Goal: Task Accomplishment & Management: Manage account settings

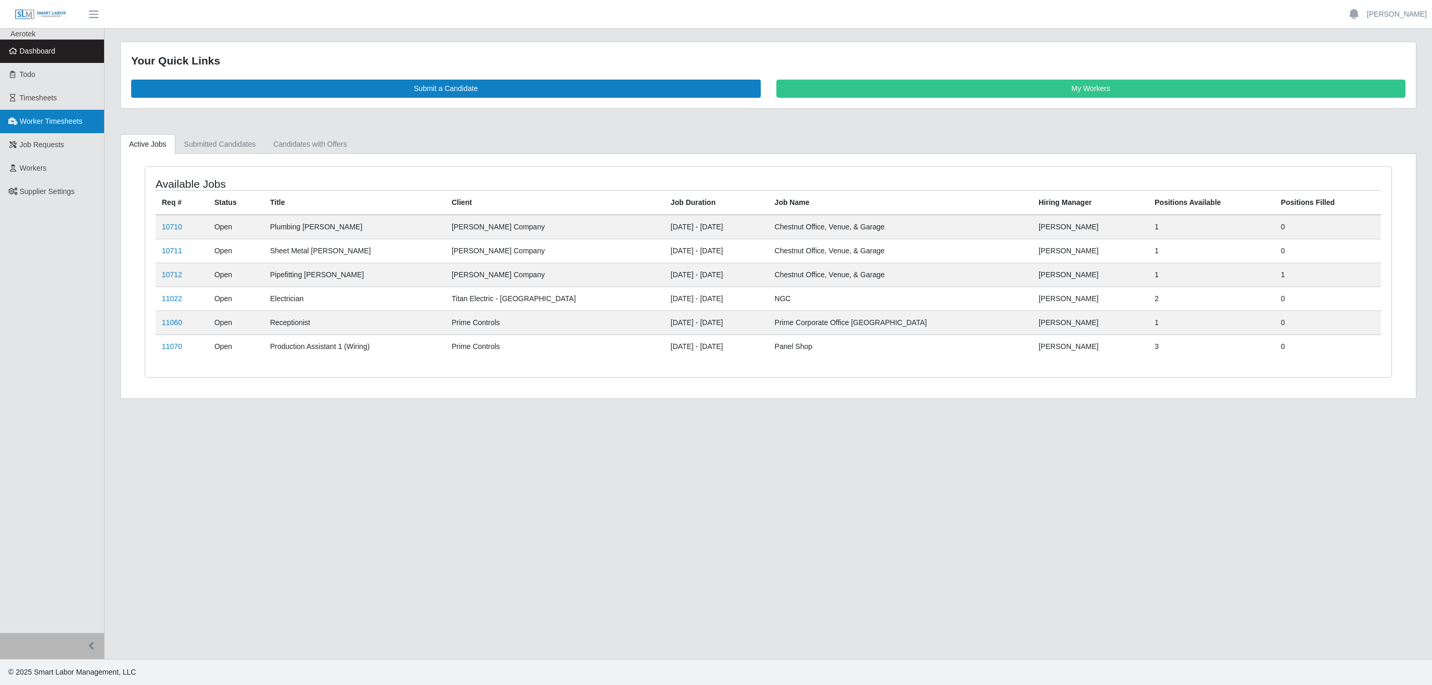
click at [50, 125] on span "Worker Timesheets" at bounding box center [51, 121] width 62 height 8
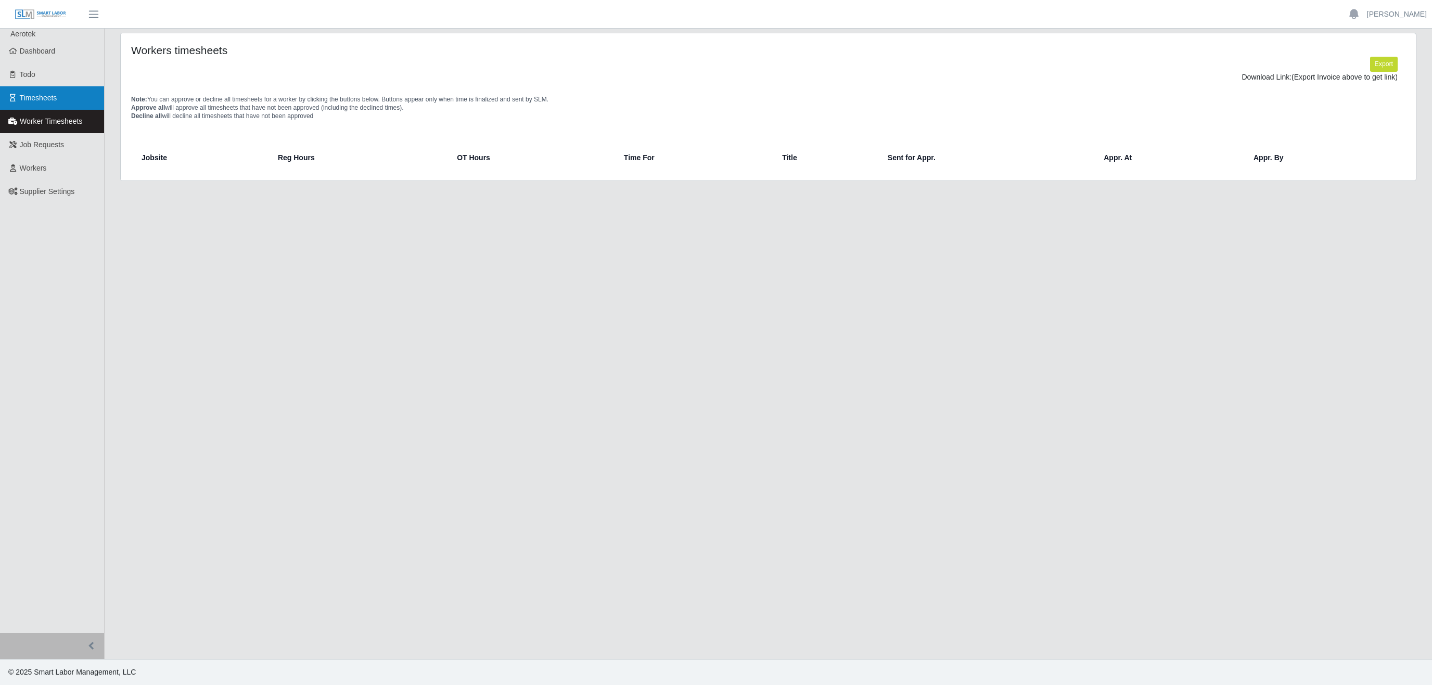
click at [57, 98] on link "Timesheets" at bounding box center [52, 97] width 104 height 23
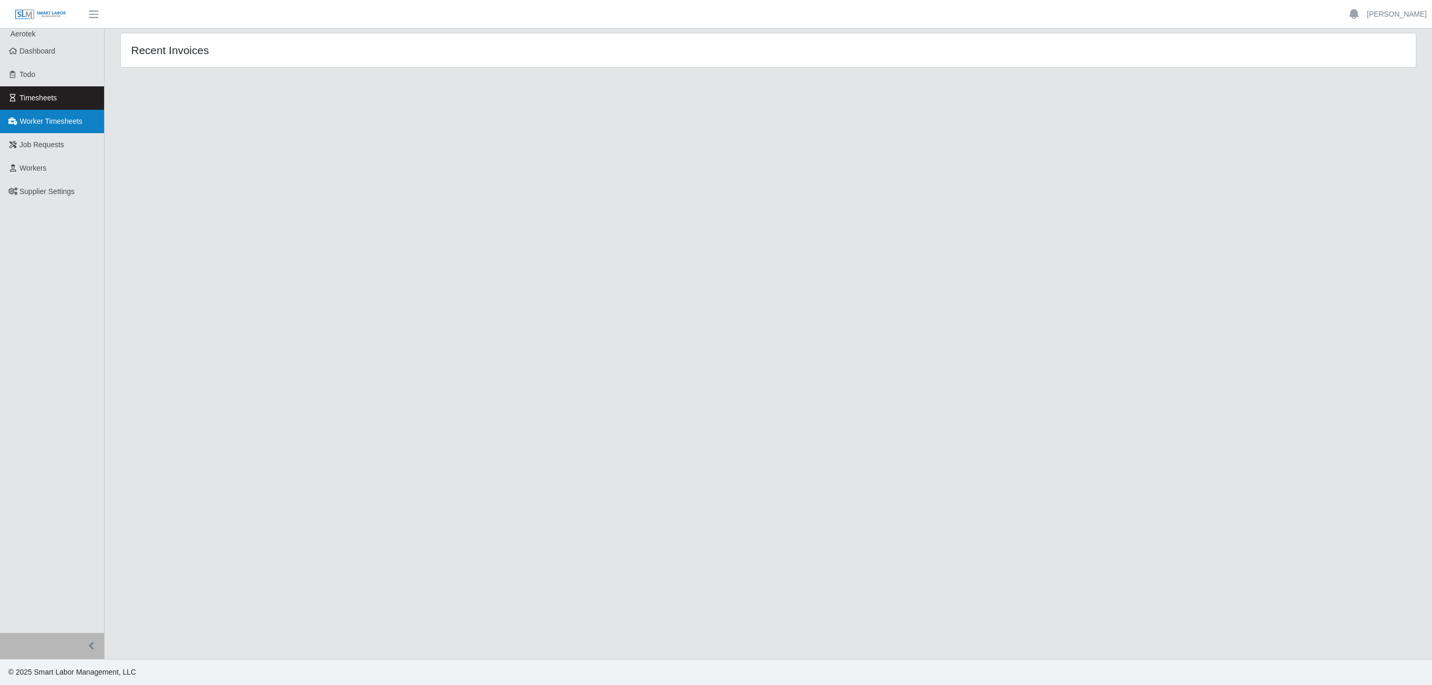
click at [61, 123] on span "Worker Timesheets" at bounding box center [51, 121] width 62 height 8
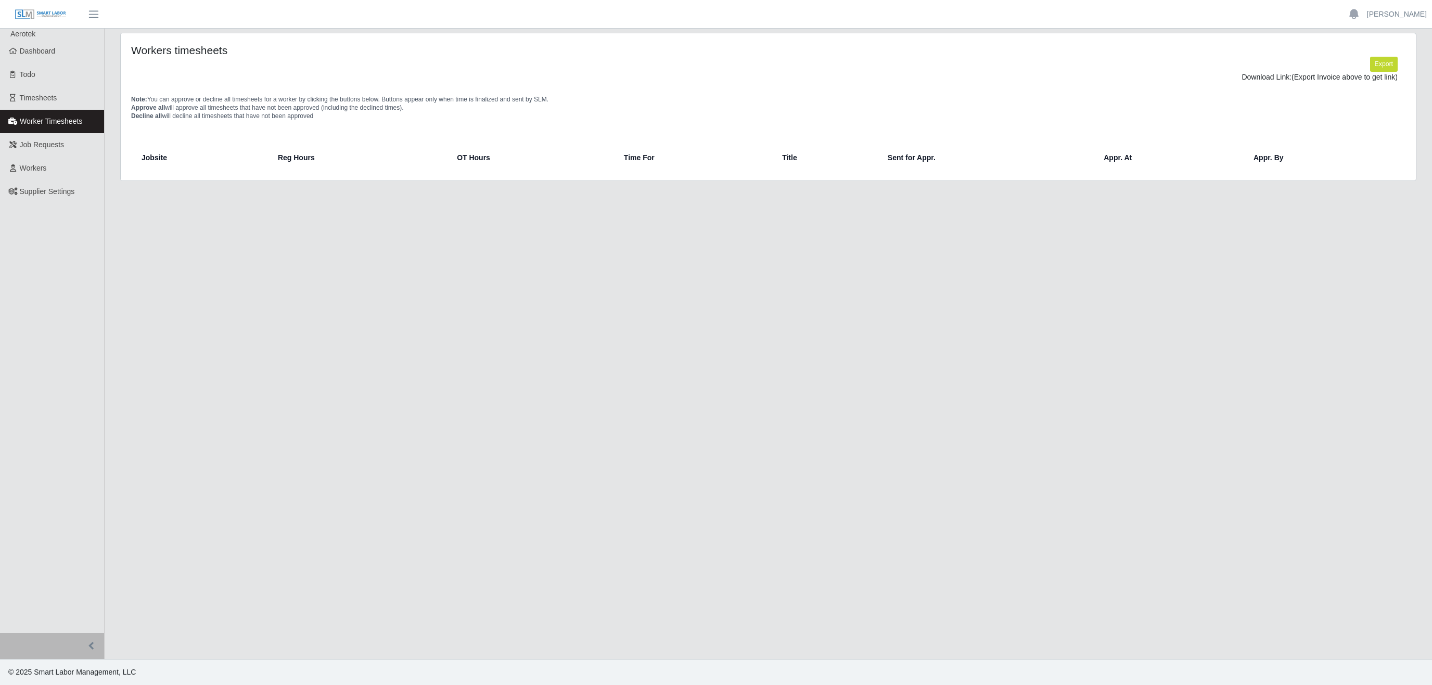
click at [1390, 20] on ul "Haley Young Account Settings Logout" at bounding box center [1386, 15] width 91 height 18
click at [1402, 10] on link "[PERSON_NAME]" at bounding box center [1397, 14] width 60 height 11
click at [1366, 74] on link "Logout" at bounding box center [1385, 72] width 94 height 22
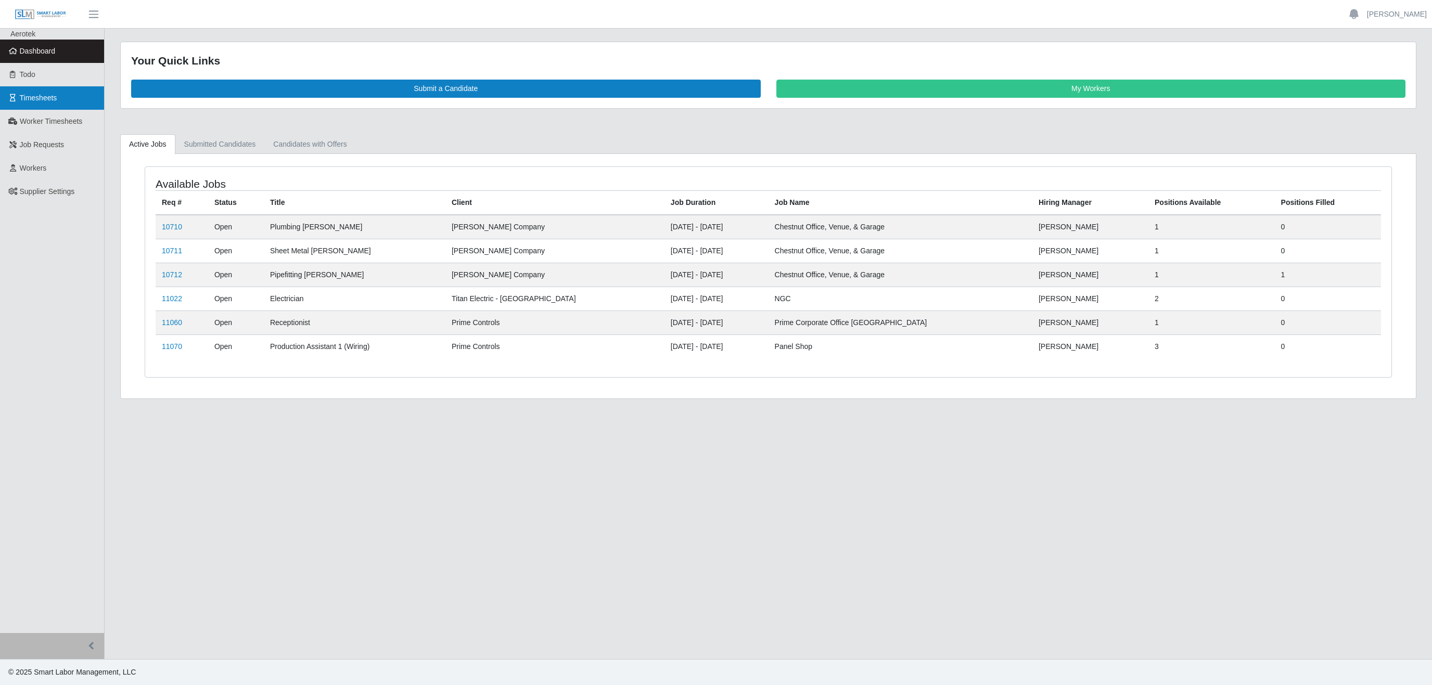
click at [63, 105] on link "Timesheets" at bounding box center [52, 97] width 104 height 23
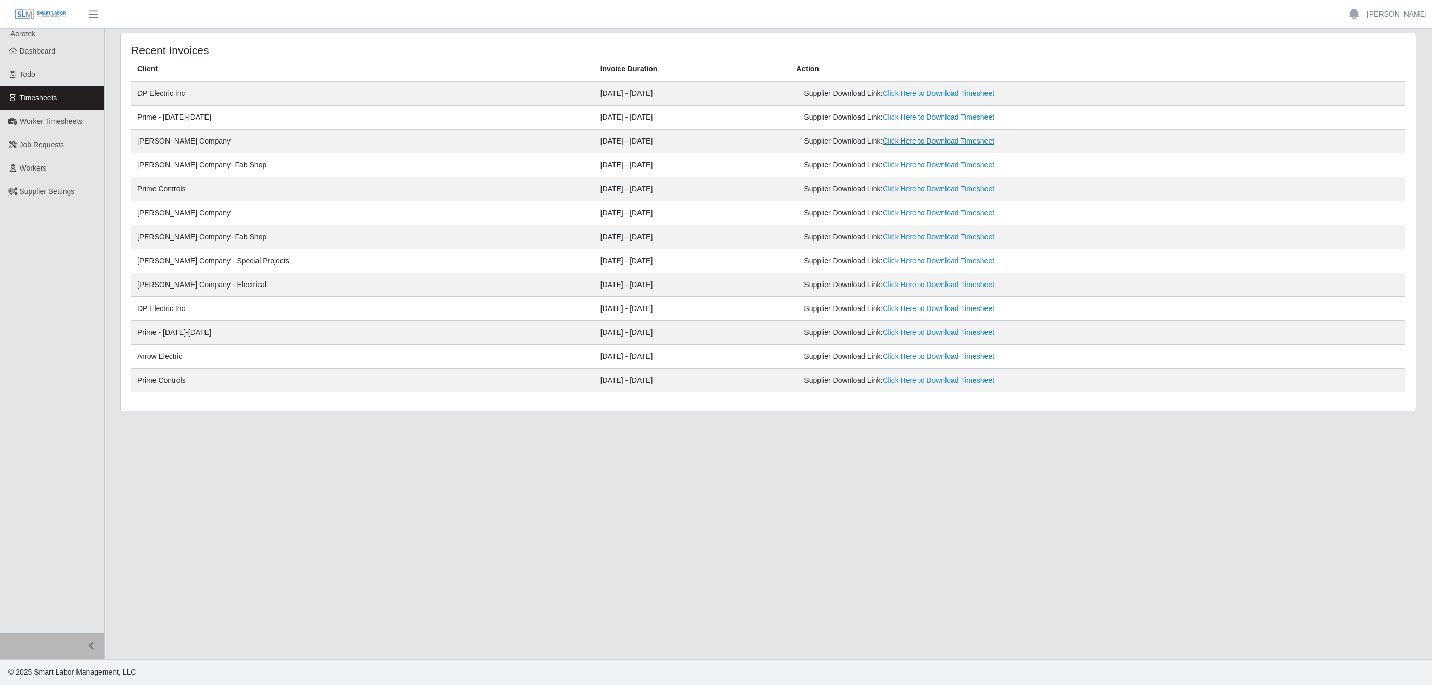
click at [883, 144] on link "Click Here to Download Timesheet" at bounding box center [939, 141] width 112 height 8
click at [890, 168] on link "Click Here to Download Timesheet" at bounding box center [939, 165] width 112 height 8
click at [58, 120] on span "Worker Timesheets" at bounding box center [51, 121] width 62 height 8
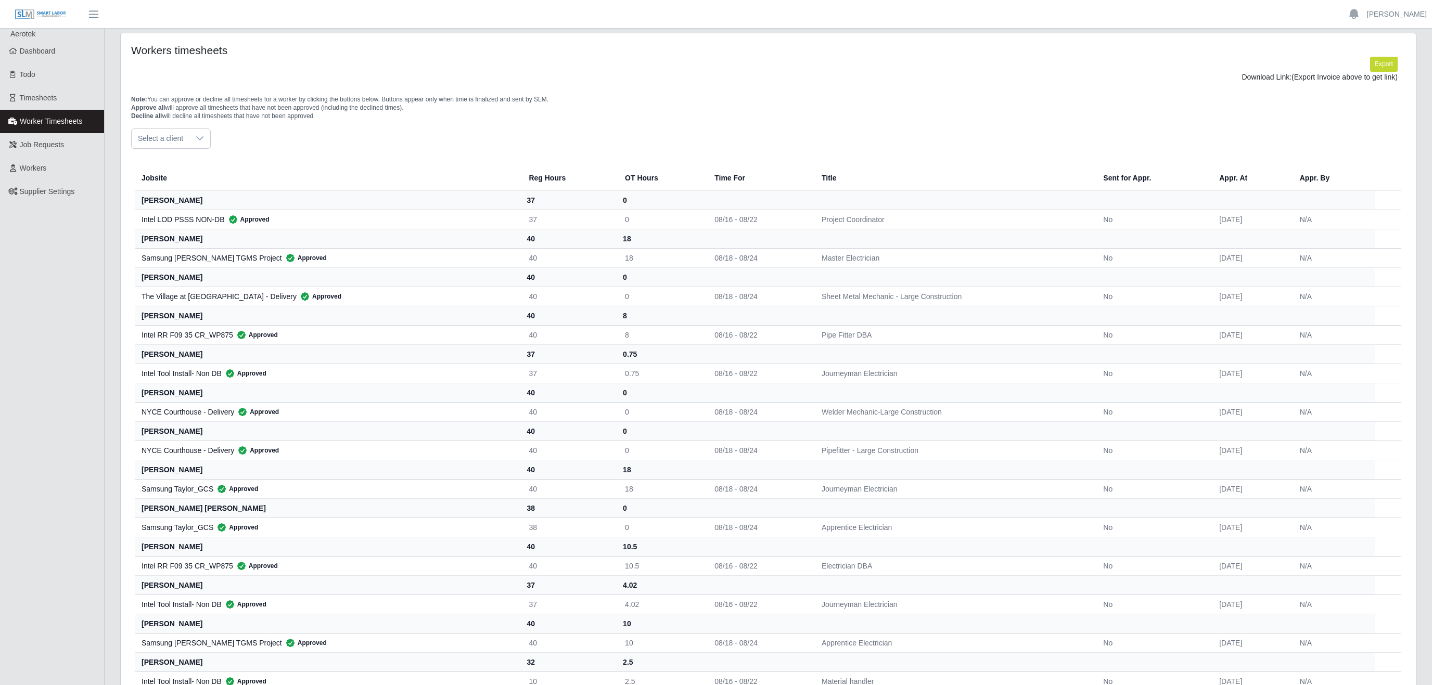
click at [211, 138] on div "Select a client" at bounding box center [768, 139] width 1274 height 20
click at [201, 140] on icon at bounding box center [200, 138] width 8 height 8
click at [222, 253] on span "[PERSON_NAME] Company - Special Projects" at bounding box center [216, 256] width 152 height 11
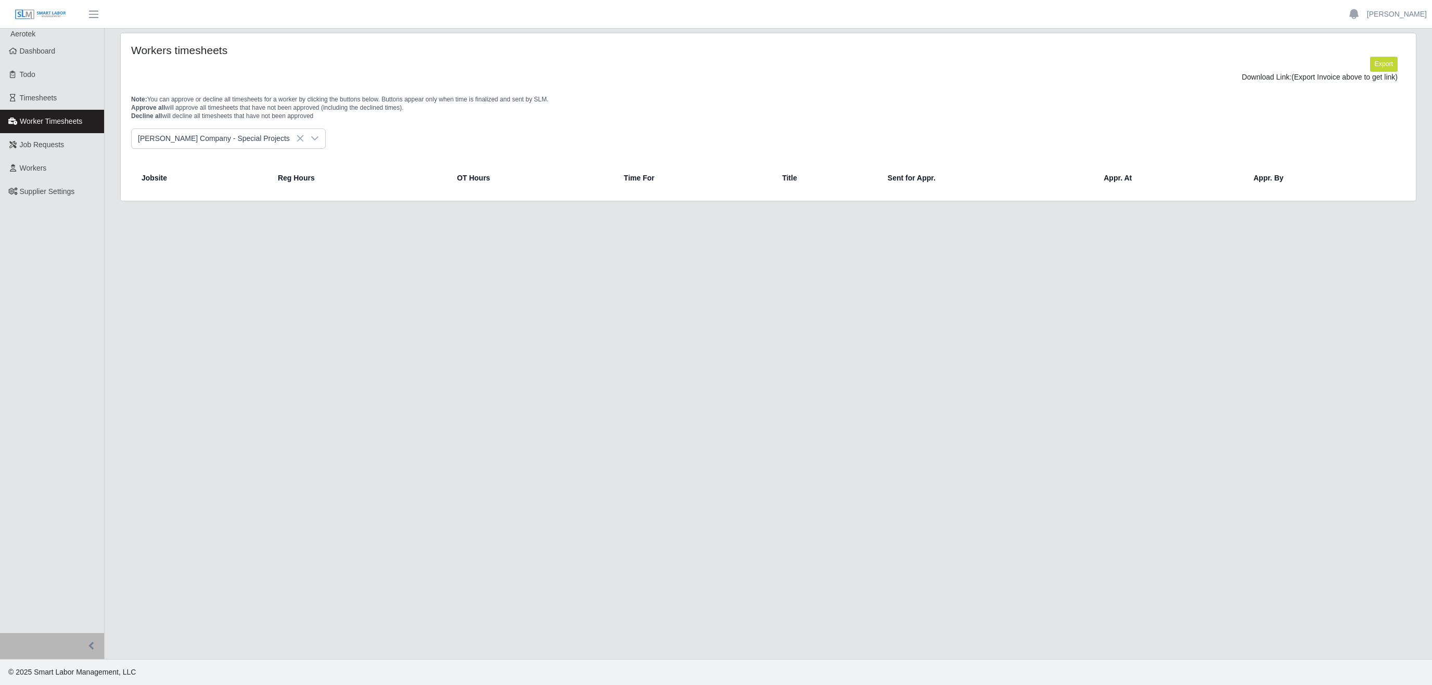
click at [311, 140] on icon at bounding box center [315, 138] width 8 height 8
click at [209, 239] on span "[PERSON_NAME] Company- Fab Shop" at bounding box center [204, 236] width 129 height 11
click at [282, 145] on div at bounding box center [292, 138] width 21 height 19
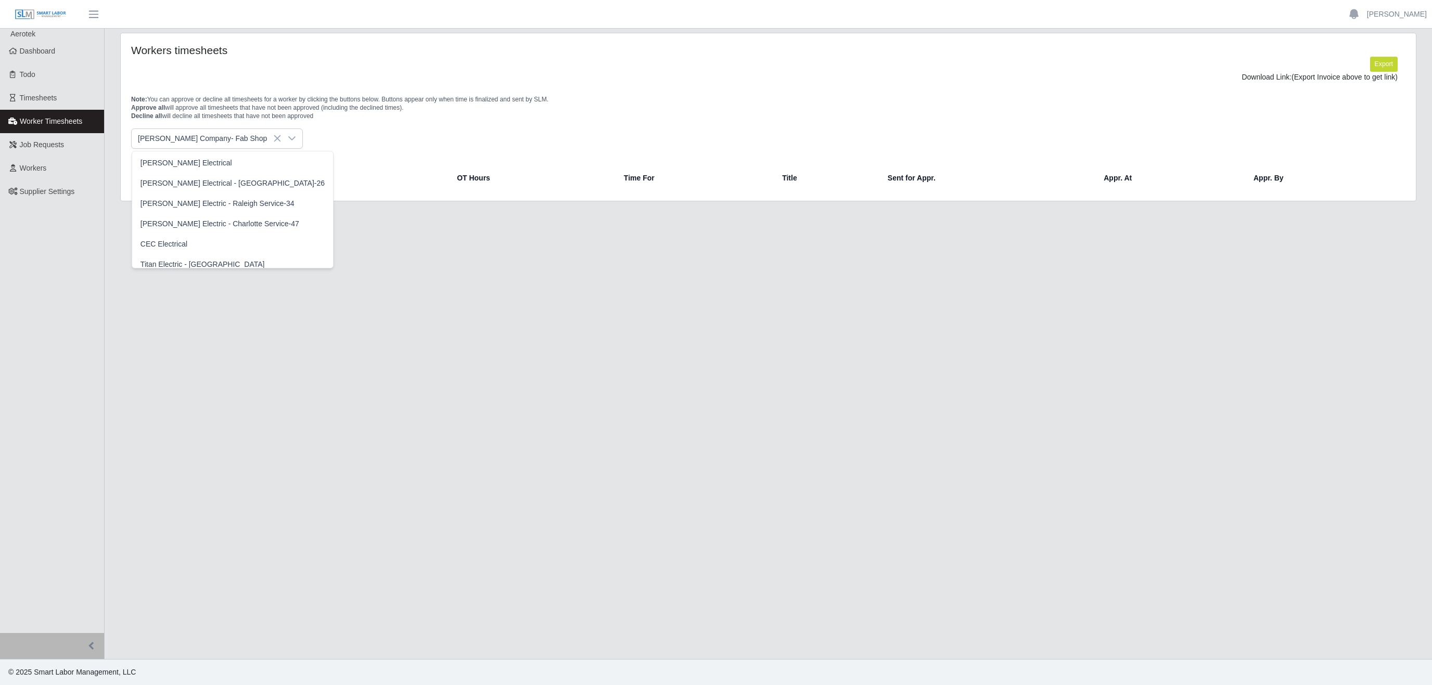
scroll to position [266, 0]
click at [210, 242] on span "[PERSON_NAME] Company - Electrical" at bounding box center [204, 242] width 129 height 11
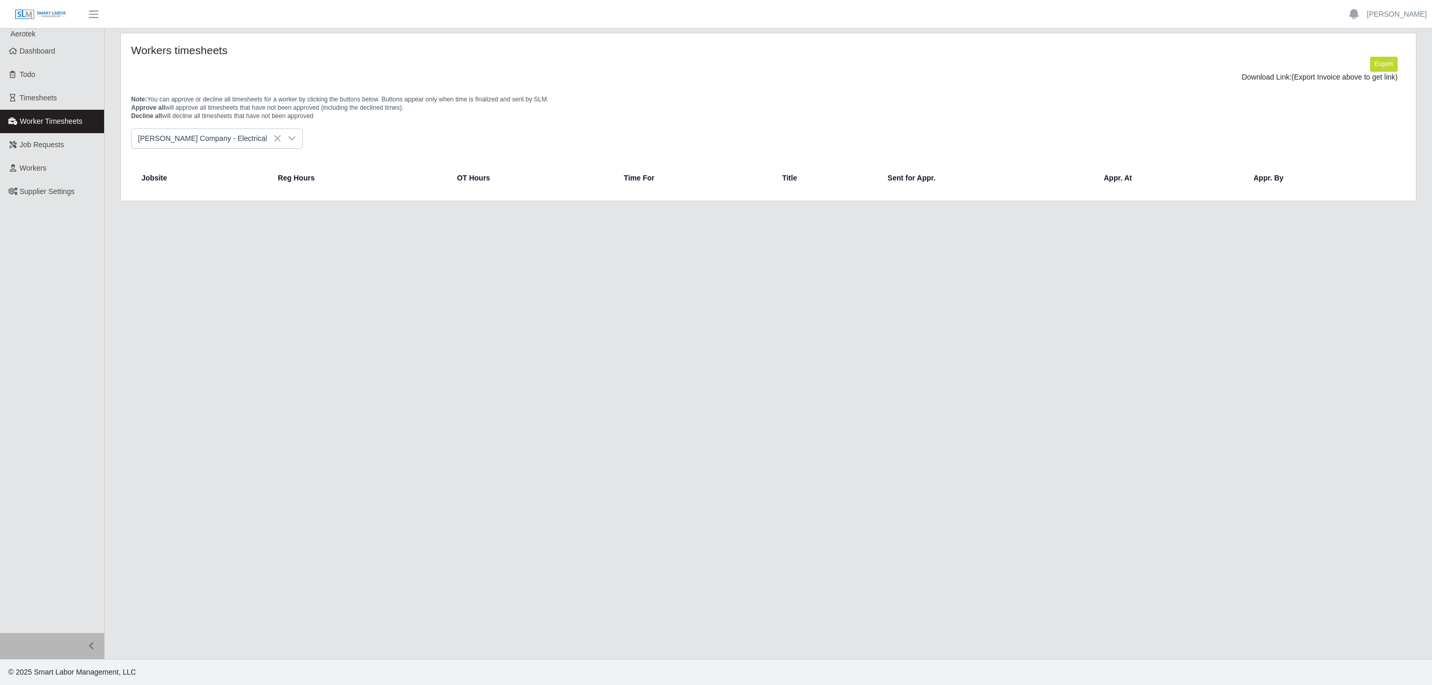
click at [288, 143] on icon at bounding box center [292, 138] width 8 height 8
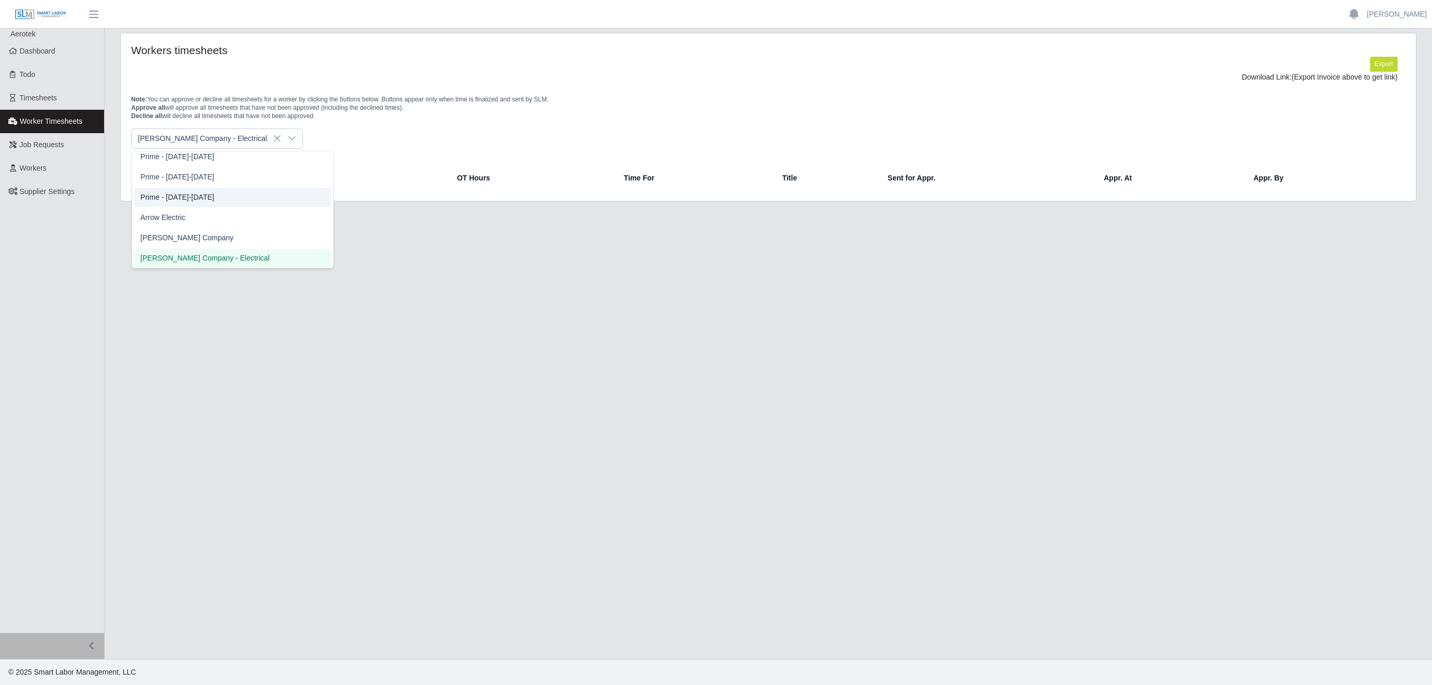
scroll to position [246, 0]
click at [196, 242] on li "[PERSON_NAME] Company" at bounding box center [232, 242] width 197 height 19
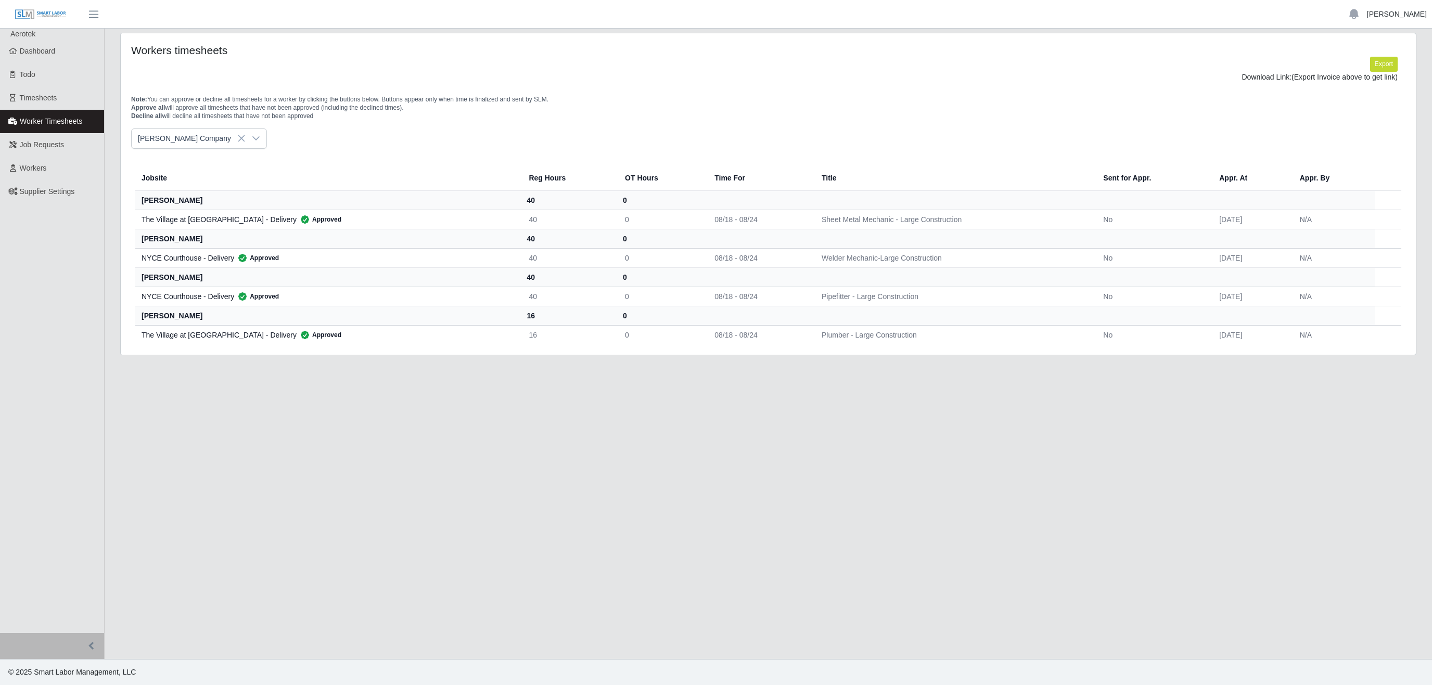
click at [1404, 18] on link "[PERSON_NAME]" at bounding box center [1397, 14] width 60 height 11
click at [1377, 74] on link "Logout" at bounding box center [1385, 72] width 94 height 22
